Goal: Book appointment/travel/reservation

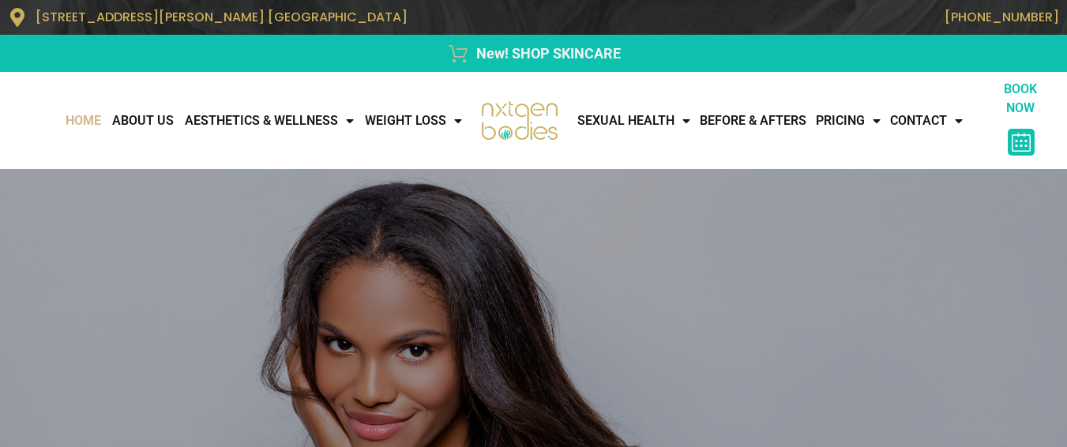
click at [1022, 138] on icon at bounding box center [1020, 142] width 19 height 19
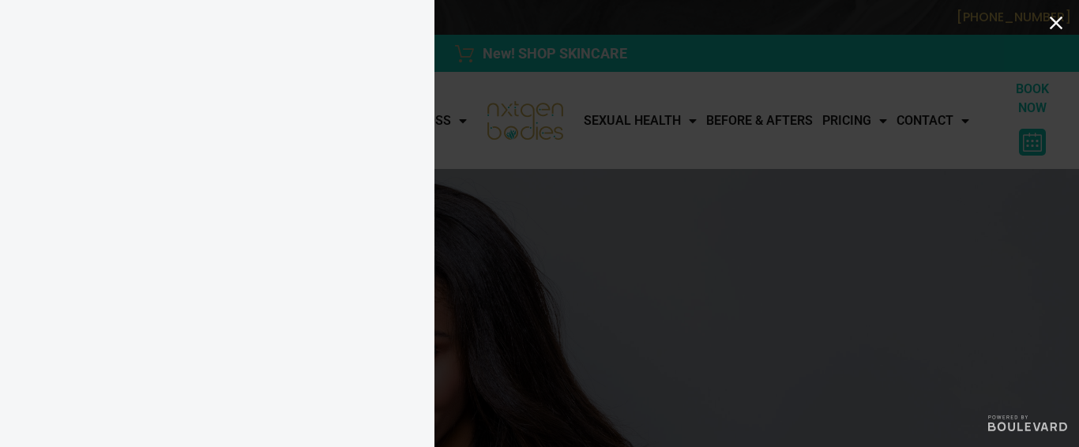
click at [1019, 136] on div at bounding box center [539, 223] width 1079 height 447
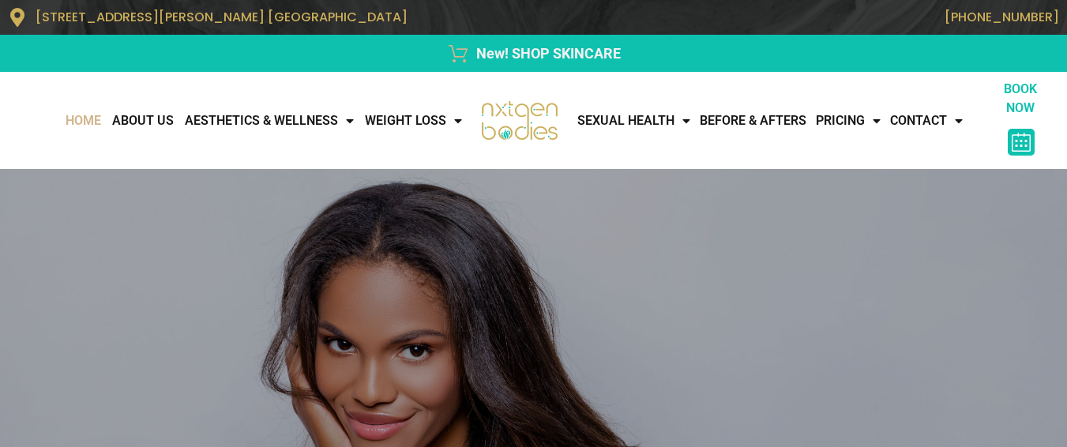
click at [1018, 131] on link at bounding box center [1020, 142] width 27 height 27
